Goal: Task Accomplishment & Management: Complete application form

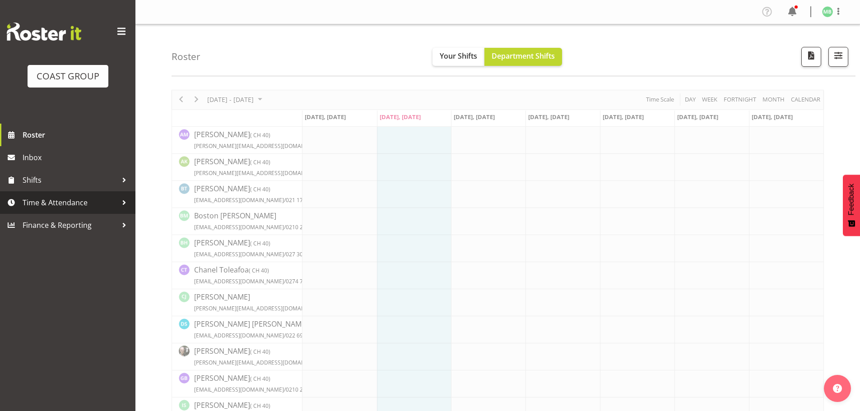
click at [60, 201] on span "Time & Attendance" at bounding box center [70, 203] width 95 height 14
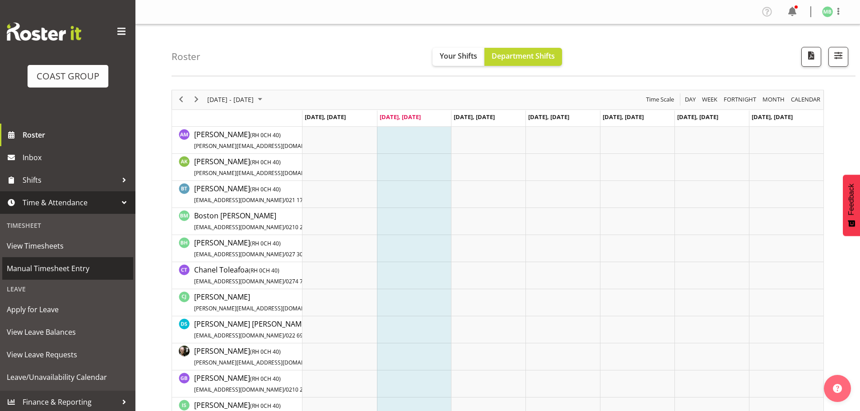
click at [71, 266] on span "Manual Timesheet Entry" at bounding box center [68, 269] width 122 height 14
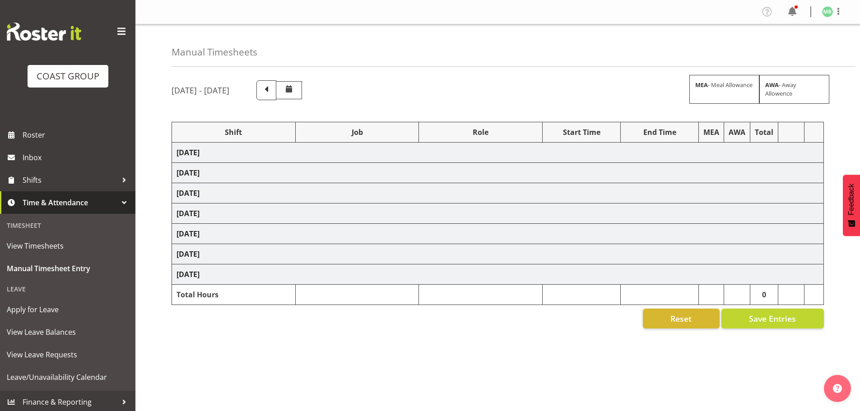
select select "16481"
select select "9464"
select select "16481"
select select "9464"
select select "16481"
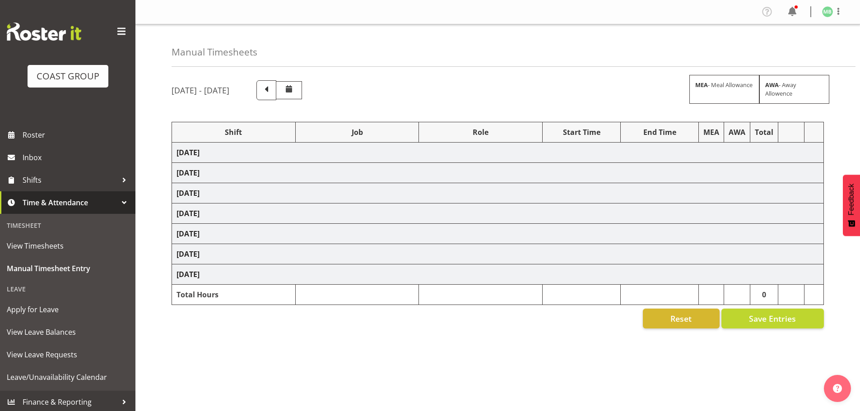
select select "9464"
select select "16481"
select select "9464"
select select "16481"
select select "9464"
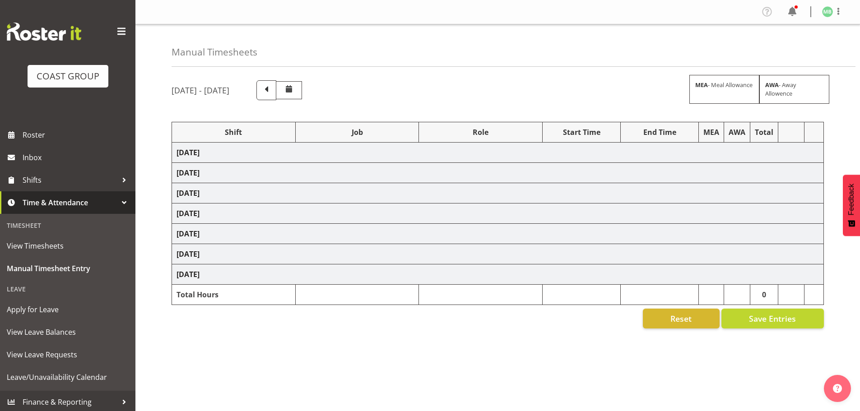
select select "16481"
select select "9464"
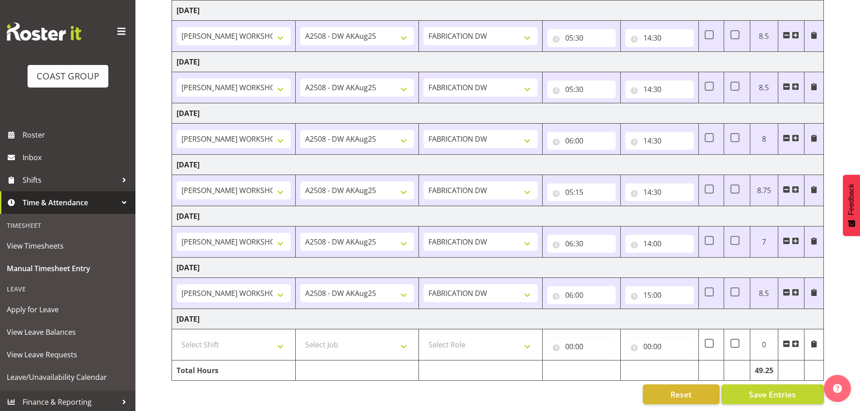
scroll to position [149, 0]
click at [648, 287] on input "15:00" at bounding box center [659, 295] width 69 height 18
click at [685, 312] on select "00 01 02 03 04 05 06 07 08 09 10 11 12 13 14 15 16 17 18 19 20 21 22 23" at bounding box center [686, 319] width 20 height 18
select select "14"
click at [676, 310] on select "00 01 02 03 04 05 06 07 08 09 10 11 12 13 14 15 16 17 18 19 20 21 22 23" at bounding box center [686, 319] width 20 height 18
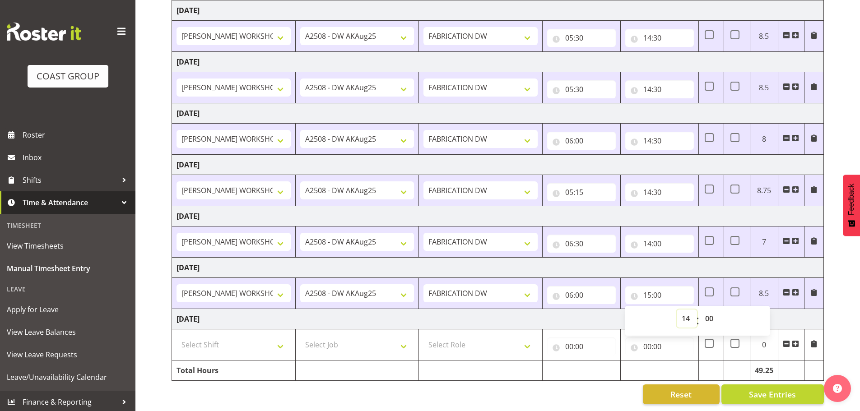
type input "14:00"
click at [709, 310] on select "00 01 02 03 04 05 06 07 08 09 10 11 12 13 14 15 16 17 18 19 20 21 22 23 24 25 2…" at bounding box center [710, 319] width 20 height 18
select select "30"
click at [700, 310] on select "00 01 02 03 04 05 06 07 08 09 10 11 12 13 14 15 16 17 18 19 20 21 22 23 24 25 2…" at bounding box center [710, 319] width 20 height 18
type input "14:30"
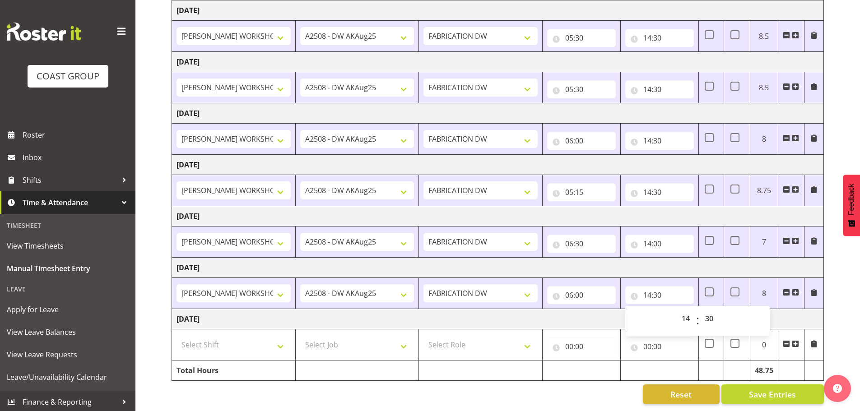
click at [838, 283] on div "[DATE] - [DATE] MEA - Meal Allowance AWA - Away Allowence Shift Job Role Start …" at bounding box center [515, 171] width 688 height 480
click at [765, 389] on span "Save Entries" at bounding box center [772, 395] width 47 height 12
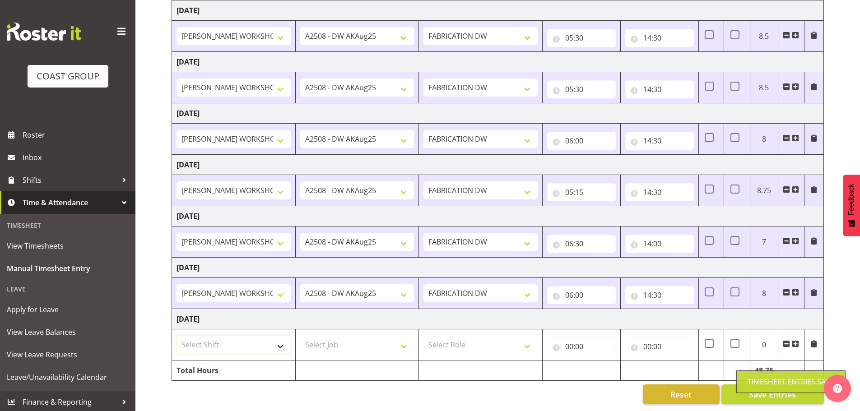
click at [222, 338] on select "Select Shift AKL SIGN ADMIN1 (LEAVE ALONE, DONT MAKE INACTIVE) DW ACCOUNT MANAG…" at bounding box center [233, 345] width 114 height 18
select select "16481"
click at [176, 336] on select "Select Shift AKL SIGN ADMIN1 (LEAVE ALONE, DONT MAKE INACTIVE) DW ACCOUNT MANAG…" at bounding box center [233, 345] width 114 height 18
click at [331, 338] on select "Select Job 1 Carlton Events 1 [PERSON_NAME][GEOGRAPHIC_DATA] 1 [PERSON_NAME][GE…" at bounding box center [357, 345] width 114 height 18
select select "9464"
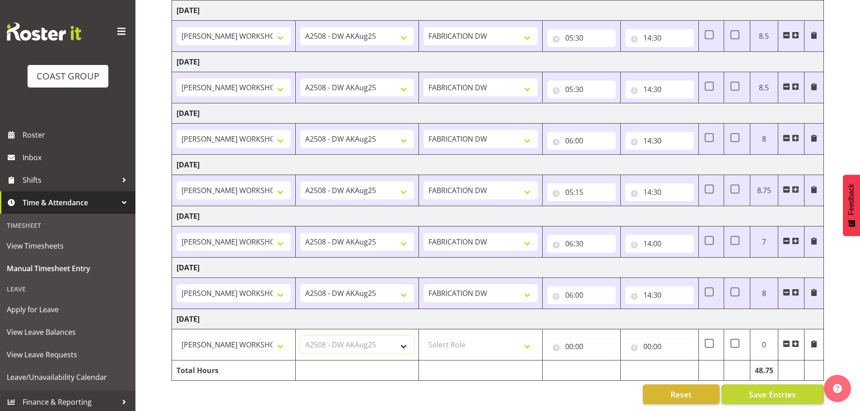
click at [300, 336] on select "Select Job 1 Carlton Events 1 [PERSON_NAME][GEOGRAPHIC_DATA] 1 [PERSON_NAME][GE…" at bounding box center [357, 345] width 114 height 18
click at [463, 336] on select "Select Role FABRICATION DW" at bounding box center [480, 345] width 114 height 18
select select "543"
click at [423, 336] on select "Select Role FABRICATION DW" at bounding box center [480, 345] width 114 height 18
click at [567, 339] on input "00:00" at bounding box center [581, 347] width 69 height 18
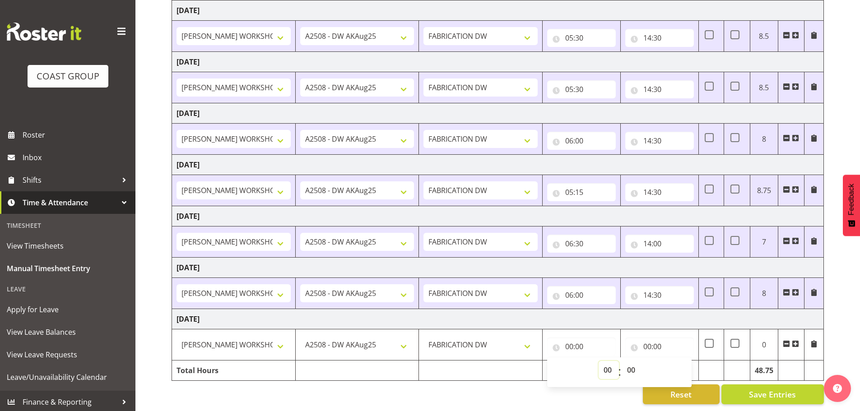
click at [612, 365] on select "00 01 02 03 04 05 06 07 08 09 10 11 12 13 14 15 16 17 18 19 20 21 22 23" at bounding box center [608, 370] width 20 height 18
select select "6"
click at [598, 361] on select "00 01 02 03 04 05 06 07 08 09 10 11 12 13 14 15 16 17 18 19 20 21 22 23" at bounding box center [608, 370] width 20 height 18
type input "06:00"
drag, startPoint x: 630, startPoint y: 363, endPoint x: 633, endPoint y: 357, distance: 7.1
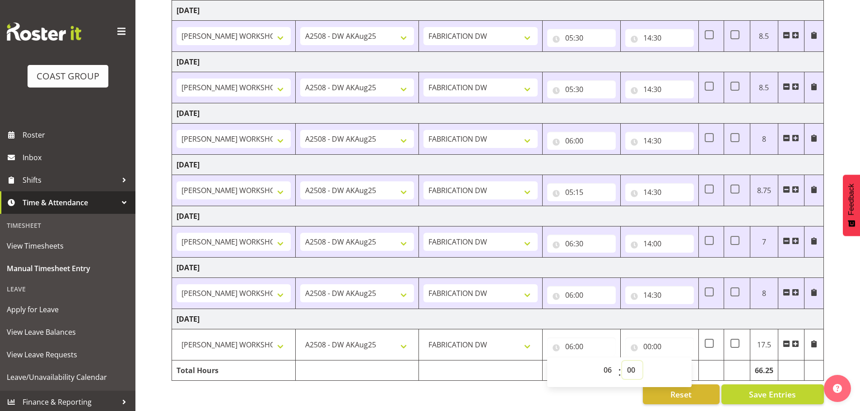
click at [631, 362] on select "00 01 02 03 04 05 06 07 08 09 10 11 12 13 14 15 16 17 18 19 20 21 22 23 24 25 2…" at bounding box center [632, 370] width 20 height 18
select select "30"
click at [622, 361] on select "00 01 02 03 04 05 06 07 08 09 10 11 12 13 14 15 16 17 18 19 20 21 22 23 24 25 2…" at bounding box center [632, 370] width 20 height 18
type input "06:30"
click at [647, 340] on input "00:00" at bounding box center [659, 347] width 69 height 18
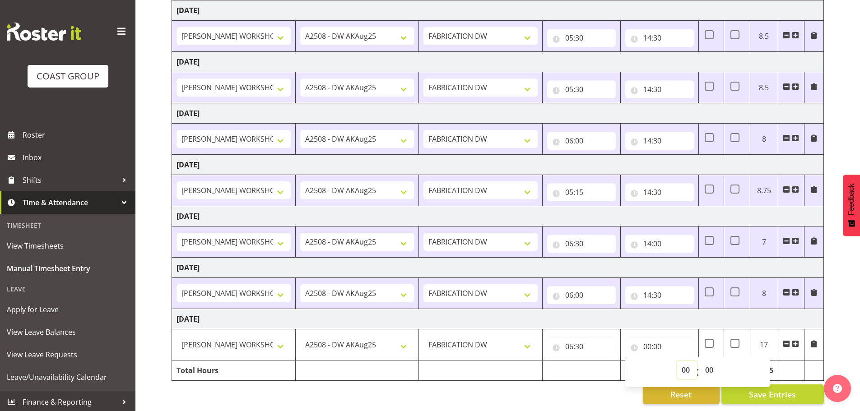
click at [685, 365] on select "00 01 02 03 04 05 06 07 08 09 10 11 12 13 14 15 16 17 18 19 20 21 22 23" at bounding box center [686, 370] width 20 height 18
select select "14"
click at [676, 361] on select "00 01 02 03 04 05 06 07 08 09 10 11 12 13 14 15 16 17 18 19 20 21 22 23" at bounding box center [686, 370] width 20 height 18
type input "14:00"
drag, startPoint x: 709, startPoint y: 363, endPoint x: 710, endPoint y: 358, distance: 5.7
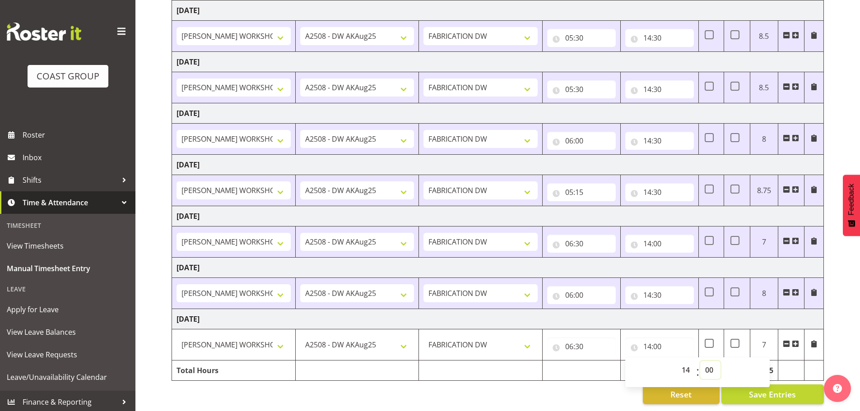
click at [709, 363] on select "00 01 02 03 04 05 06 07 08 09 10 11 12 13 14 15 16 17 18 19 20 21 22 23 24 25 2…" at bounding box center [710, 370] width 20 height 18
select select "30"
click at [700, 361] on select "00 01 02 03 04 05 06 07 08 09 10 11 12 13 14 15 16 17 18 19 20 21 22 23 24 25 2…" at bounding box center [710, 370] width 20 height 18
type input "14:30"
click at [837, 296] on div "[DATE] - [DATE] MEA - Meal Allowance AWA - Away Allowence Shift Job Role Start …" at bounding box center [515, 171] width 688 height 480
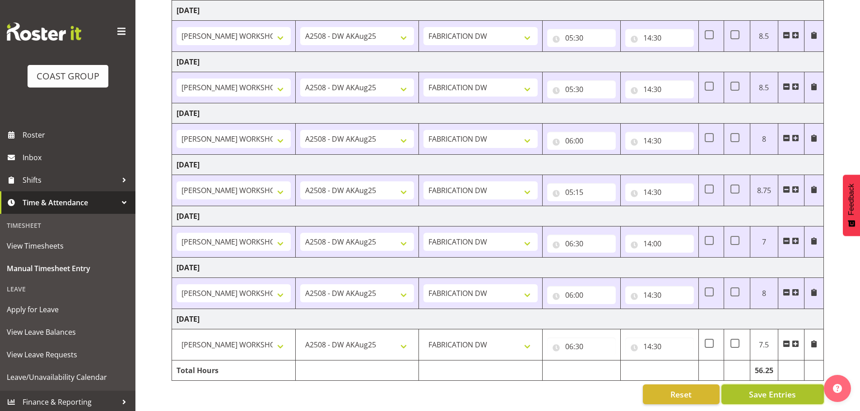
click at [797, 386] on button "Save Entries" at bounding box center [772, 394] width 102 height 20
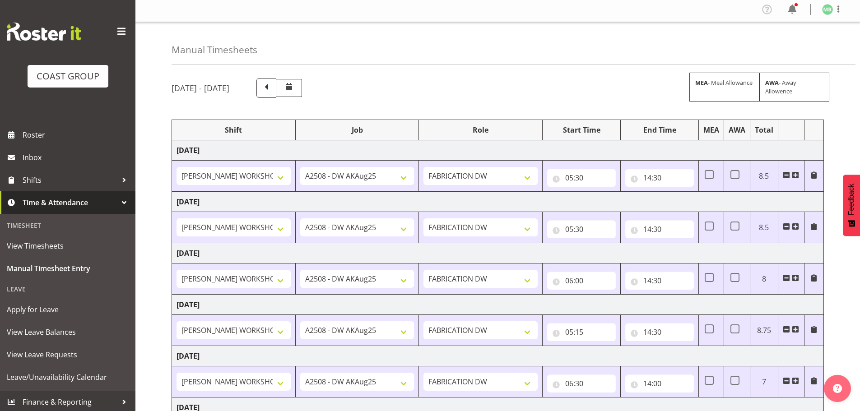
scroll to position [0, 0]
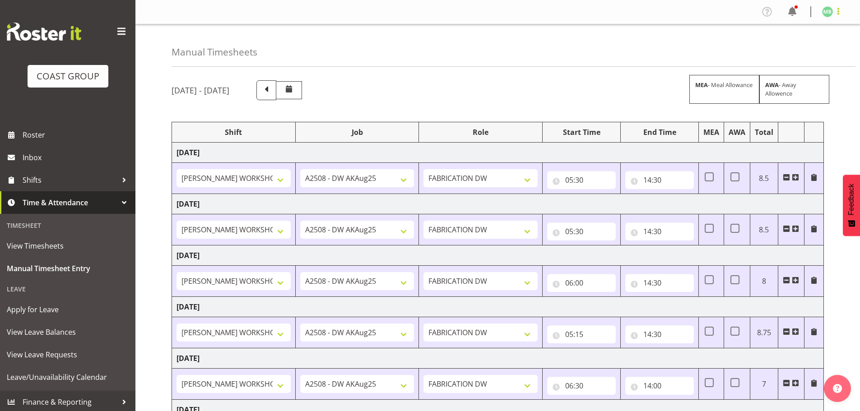
click at [839, 12] on span at bounding box center [838, 11] width 11 height 11
click at [789, 45] on link "Log Out" at bounding box center [800, 47] width 87 height 16
